Goal: Find specific page/section: Find specific page/section

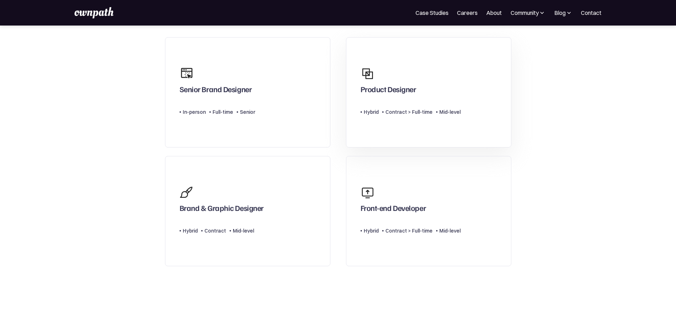
scroll to position [71, 0]
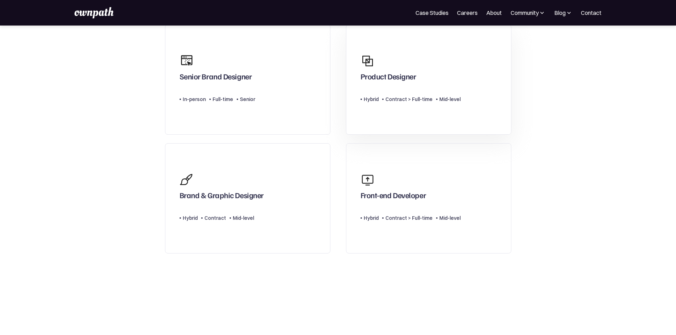
click at [415, 71] on div "Product Designer" at bounding box center [411, 67] width 100 height 34
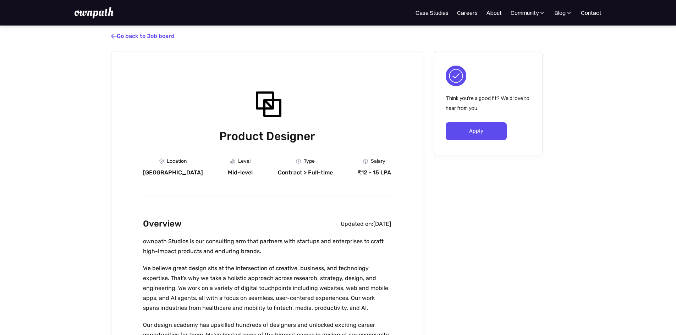
click at [105, 13] on img at bounding box center [94, 12] width 39 height 11
